Goal: Information Seeking & Learning: Learn about a topic

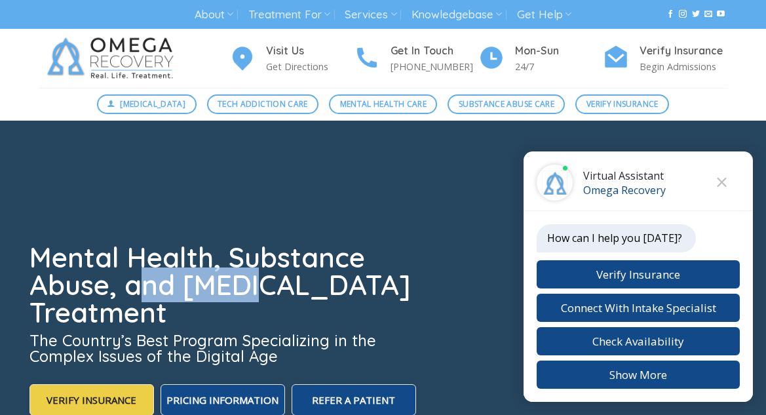
drag, startPoint x: 132, startPoint y: 293, endPoint x: 275, endPoint y: 297, distance: 142.8
click at [275, 297] on h1 "Mental Health, Substance Abuse, and [MEDICAL_DATA] Treatment" at bounding box center [223, 285] width 389 height 83
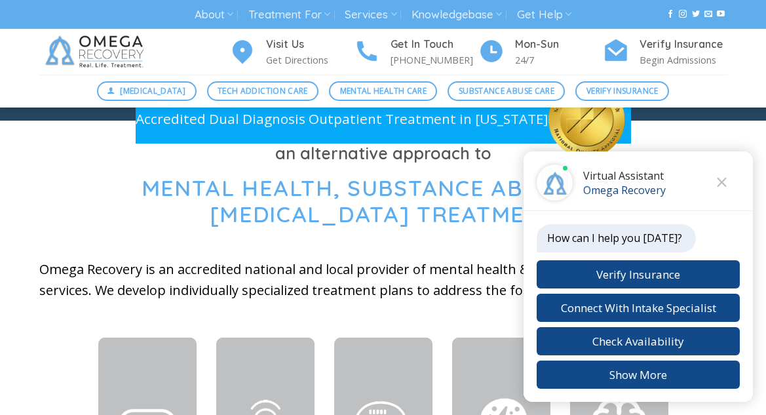
drag, startPoint x: 31, startPoint y: 130, endPoint x: 119, endPoint y: 137, distance: 88.7
click at [117, 136] on div at bounding box center [383, 381] width 766 height 521
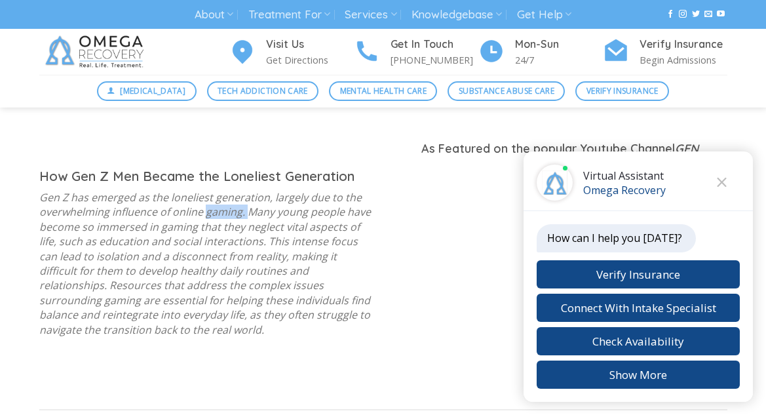
drag, startPoint x: 225, startPoint y: 214, endPoint x: 259, endPoint y: 217, distance: 34.9
click at [260, 217] on p "Gen Z has emerged as the loneliest generation, largely due to the overwhelming …" at bounding box center [206, 263] width 334 height 147
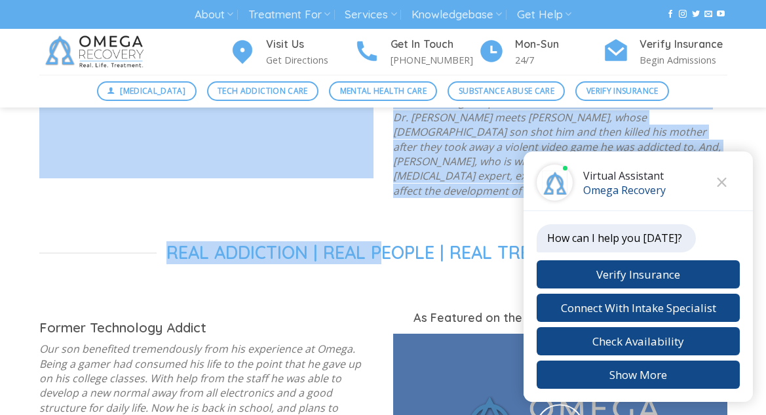
click at [383, 213] on div "Real People | Real Addictions | Real Treatment How Gen Z Men Became the Lonelie…" at bounding box center [383, 13] width 766 height 1060
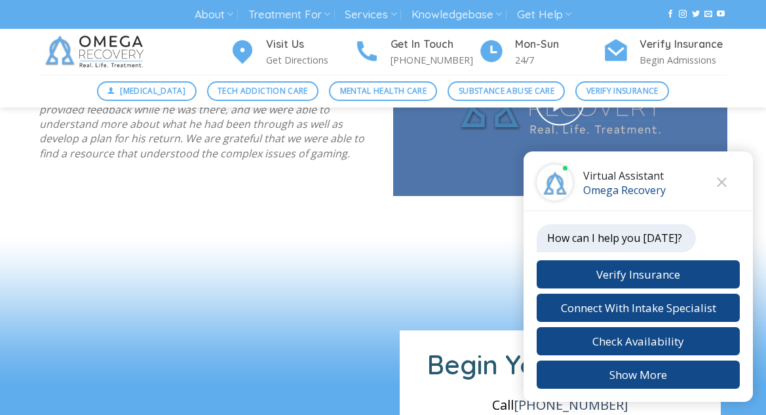
drag, startPoint x: 248, startPoint y: 225, endPoint x: 298, endPoint y: 217, distance: 50.9
click at [333, 235] on div at bounding box center [383, 287] width 766 height 105
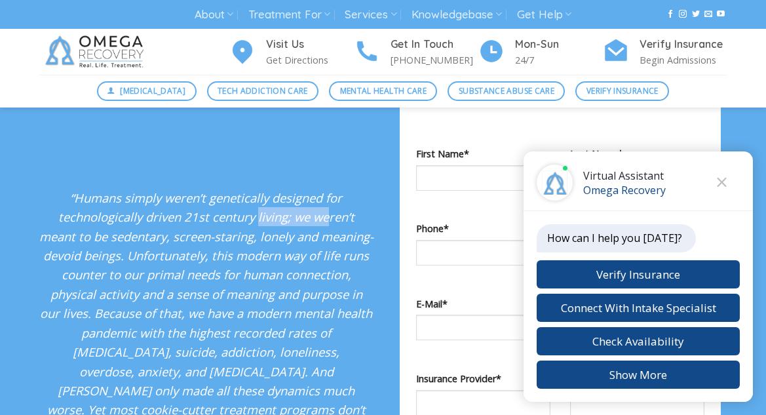
drag, startPoint x: 294, startPoint y: 215, endPoint x: 308, endPoint y: 217, distance: 14.6
click at [310, 216] on p "“Humans simply weren’t genetically designed for technologically driven 21st cen…" at bounding box center [206, 351] width 334 height 327
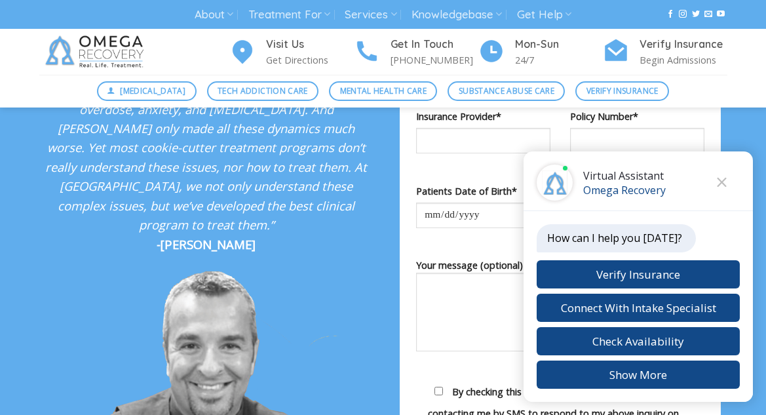
drag, startPoint x: 225, startPoint y: 210, endPoint x: 309, endPoint y: 212, distance: 83.9
click at [303, 212] on div "“Humans simply weren’t genetically designed for technologically driven 21st cen…" at bounding box center [206, 235] width 334 height 619
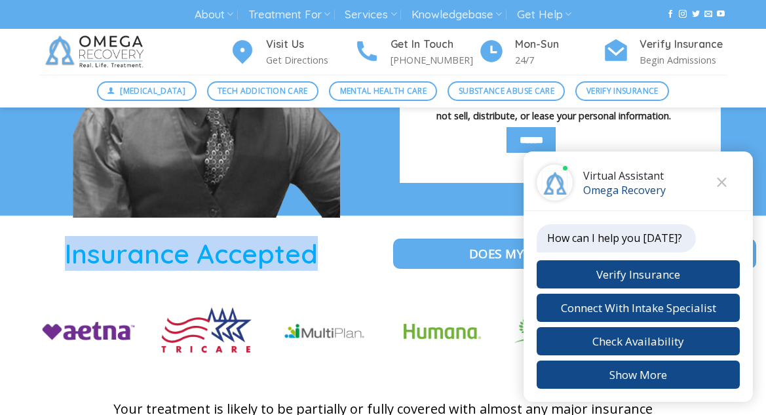
drag, startPoint x: 348, startPoint y: 233, endPoint x: 371, endPoint y: 241, distance: 25.1
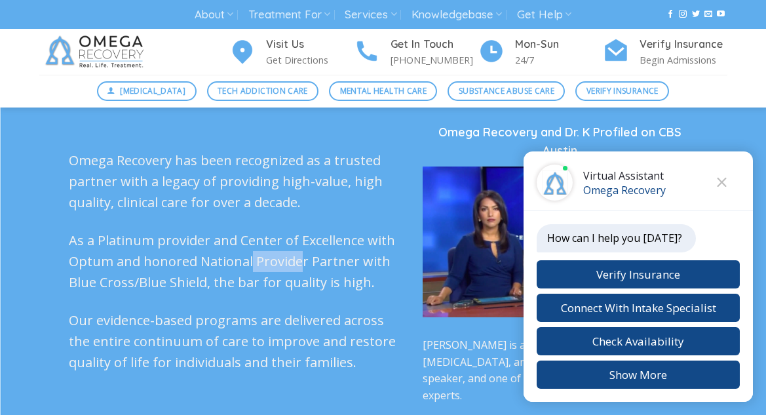
drag, startPoint x: 251, startPoint y: 225, endPoint x: 345, endPoint y: 224, distance: 93.7
click at [339, 230] on p "As a Platinum provider and Center of Excellence with Optum and honored National…" at bounding box center [236, 261] width 334 height 63
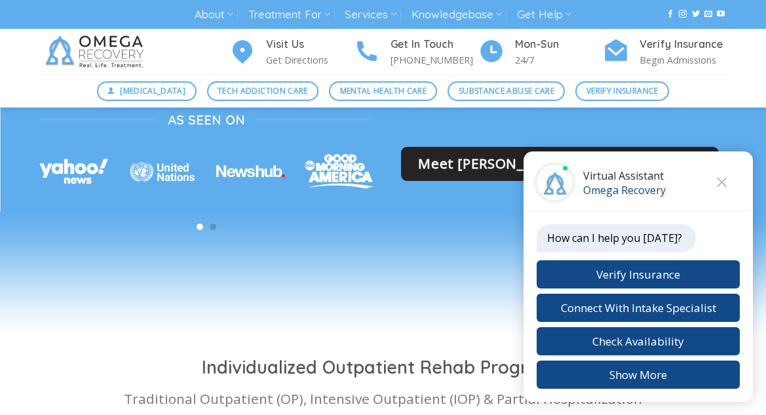
drag, startPoint x: 247, startPoint y: 222, endPoint x: 330, endPoint y: 237, distance: 84.5
click at [326, 251] on div at bounding box center [383, 283] width 766 height 65
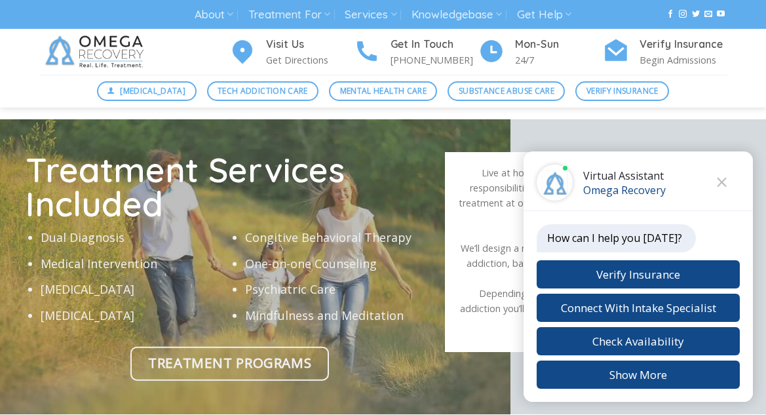
drag, startPoint x: 275, startPoint y: 147, endPoint x: 346, endPoint y: 174, distance: 76.3
click at [338, 162] on h2 "Treatment Services Included" at bounding box center [230, 187] width 408 height 68
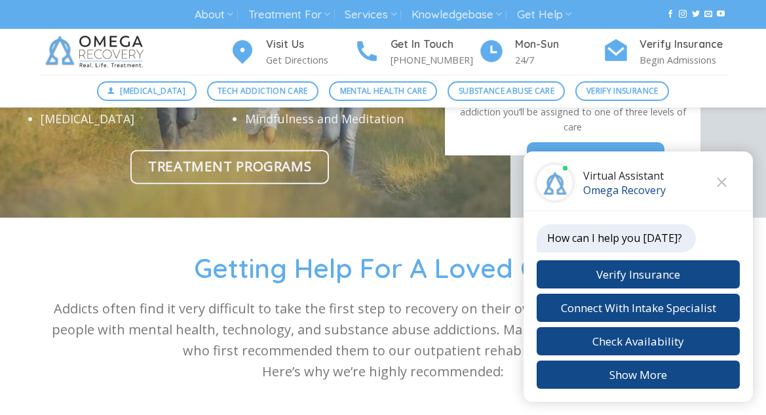
drag, startPoint x: 276, startPoint y: 174, endPoint x: 339, endPoint y: 176, distance: 62.3
click at [337, 217] on div at bounding box center [383, 422] width 766 height 410
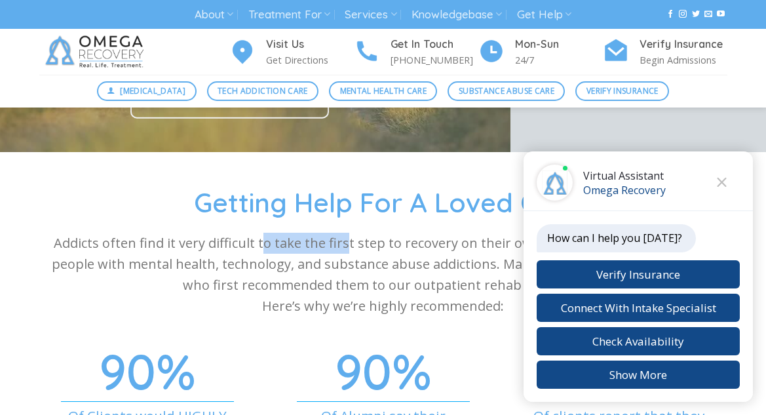
drag, startPoint x: 331, startPoint y: 189, endPoint x: 347, endPoint y: 191, distance: 16.5
click at [352, 233] on p "Addicts often find it very difficult to take the first step to recovery on thei…" at bounding box center [383, 275] width 688 height 84
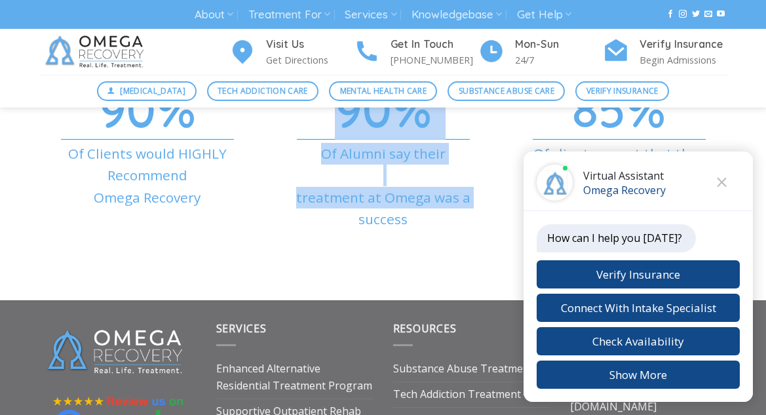
drag, startPoint x: 269, startPoint y: 200, endPoint x: 350, endPoint y: 215, distance: 82.0
click at [349, 215] on div "90% Of Clients would HIGHLY Recommend Omega Recovery 90% Of Alumni say their tr…" at bounding box center [382, 185] width 707 height 163
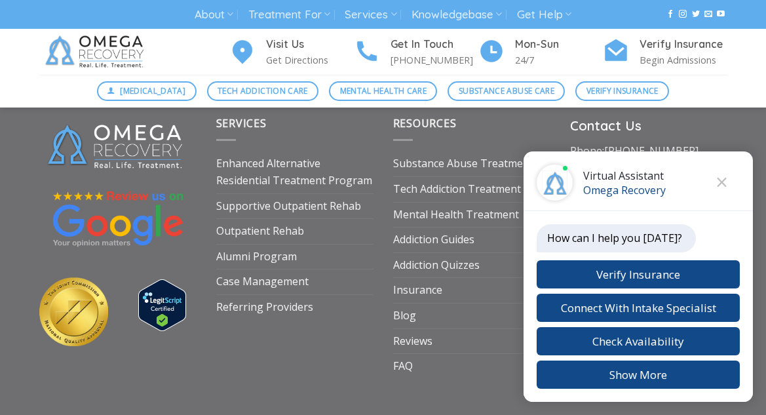
scroll to position [4702, 0]
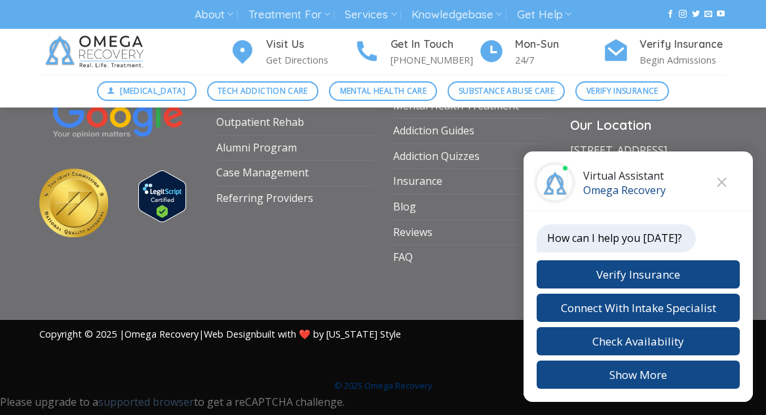
drag, startPoint x: 223, startPoint y: 206, endPoint x: 324, endPoint y: 214, distance: 101.1
click at [318, 214] on div "Services Enhanced Alternative Residential Treatment Program Supportive Outpatie…" at bounding box center [294, 138] width 177 height 263
drag, startPoint x: 261, startPoint y: 206, endPoint x: 341, endPoint y: 208, distance: 80.6
click at [325, 208] on div "Services Enhanced Alternative Residential Treatment Program Supportive Outpatie…" at bounding box center [294, 138] width 177 height 263
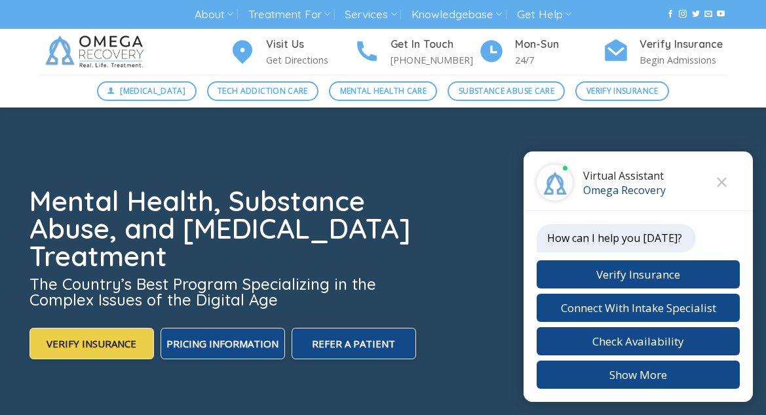
scroll to position [0, 0]
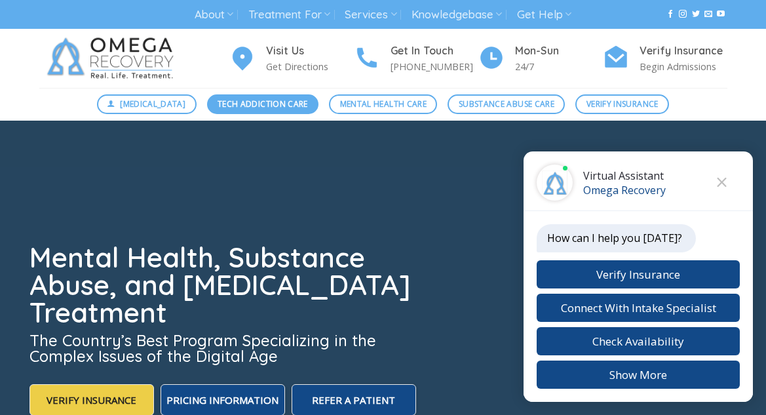
click at [290, 103] on span "Tech Addiction Care" at bounding box center [262, 104] width 90 height 12
